Goal: Task Accomplishment & Management: Manage account settings

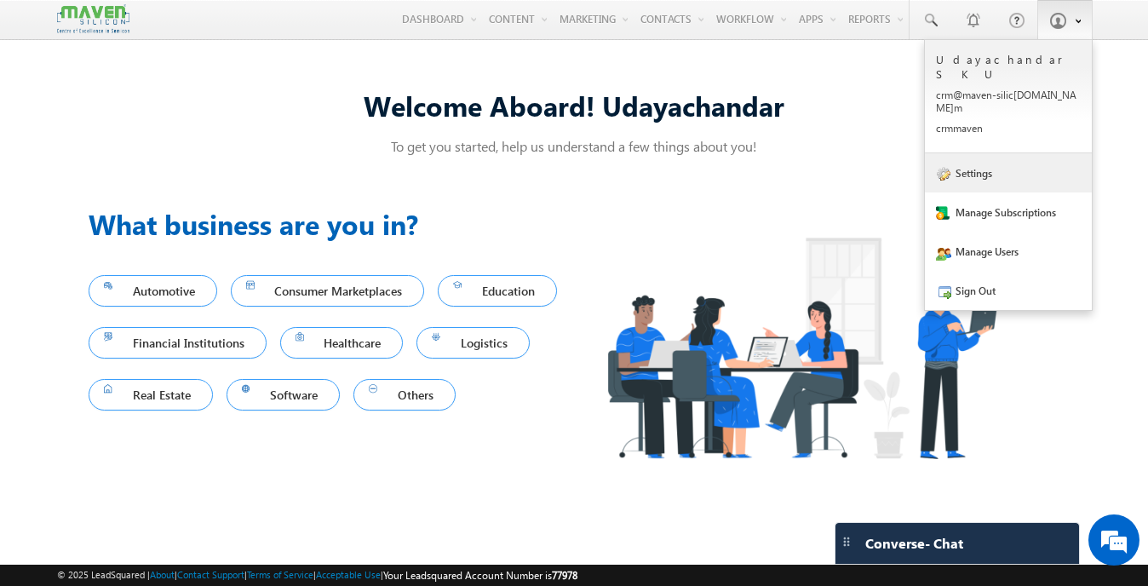
click at [1004, 156] on link "Settings" at bounding box center [1008, 172] width 167 height 39
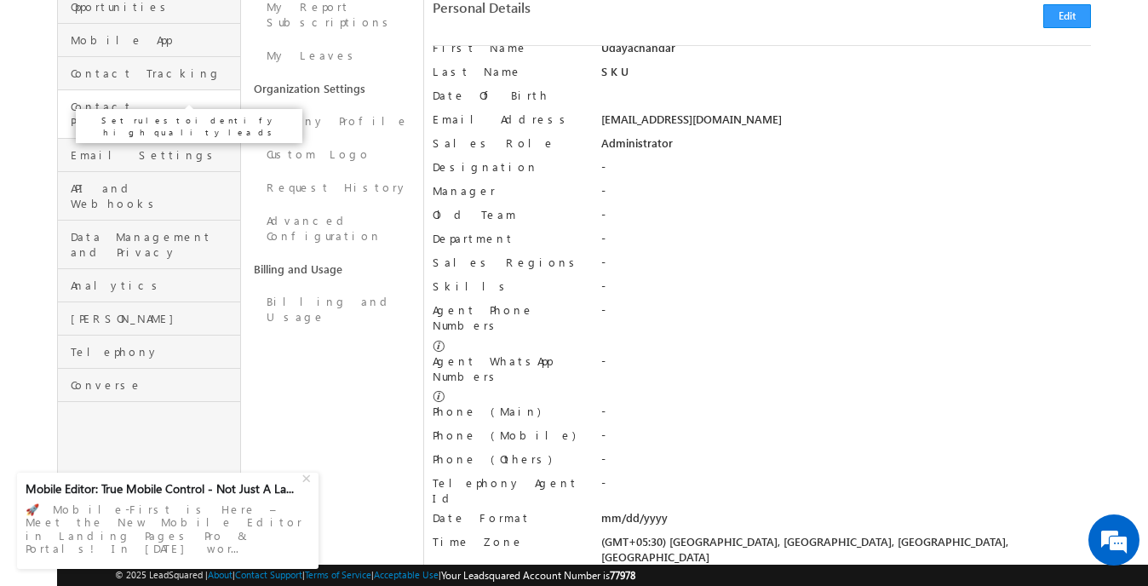
scroll to position [388, 0]
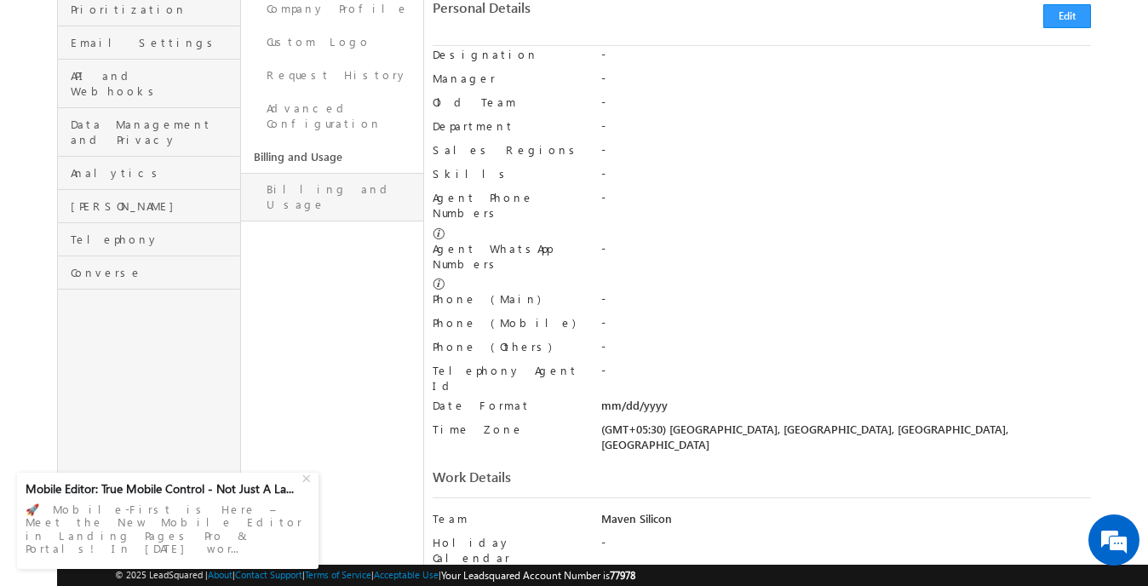
click at [317, 173] on link "Billing and Usage" at bounding box center [332, 197] width 183 height 49
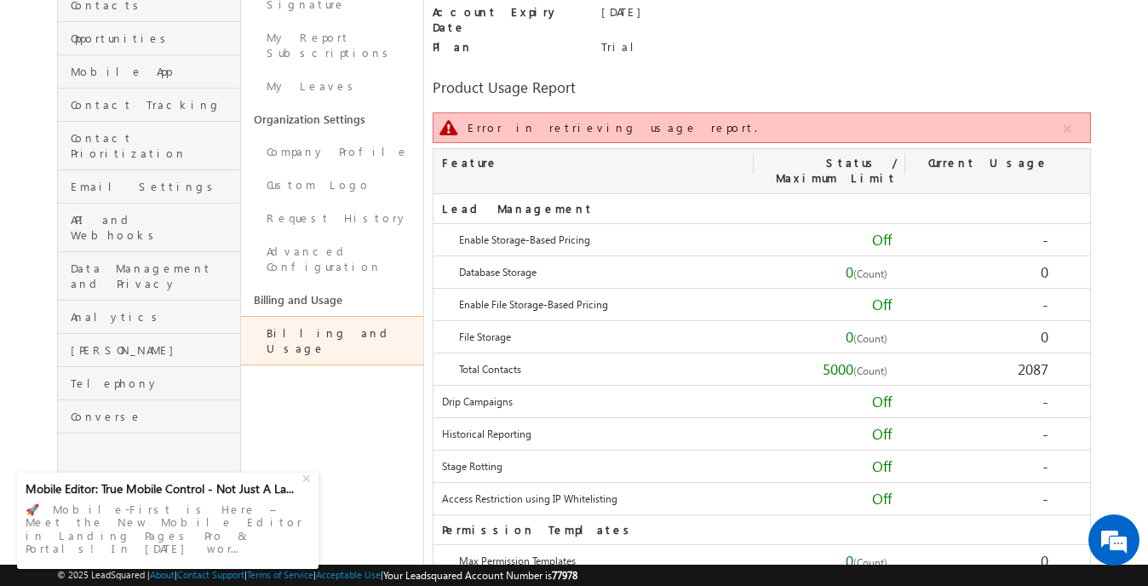
scroll to position [449, 0]
